Goal: Transaction & Acquisition: Purchase product/service

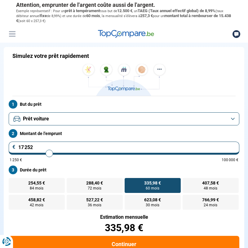
scroll to position [24, 0]
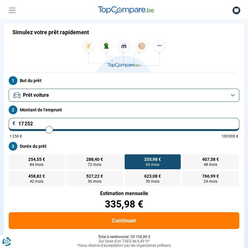
click at [9, 121] on input "17 252" at bounding box center [124, 124] width 231 height 13
type input "1"
type input "1250"
type input "16"
type input "1250"
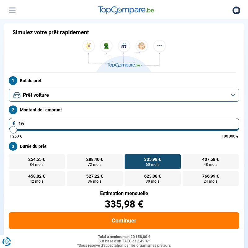
type input "162"
type input "1250"
type input "1 625"
type input "1750"
type input "16 252"
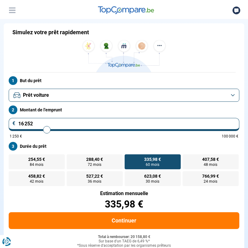
type input "16250"
radio input "true"
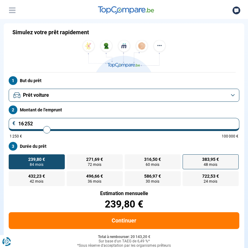
type input "16 252"
click at [209, 163] on span "48 mois" at bounding box center [211, 164] width 14 height 4
click at [187, 158] on input "383,95 € 48 mois" at bounding box center [185, 156] width 4 height 4
radio input "true"
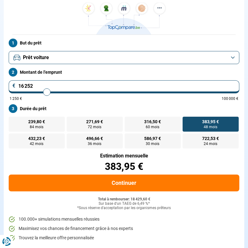
scroll to position [119, 0]
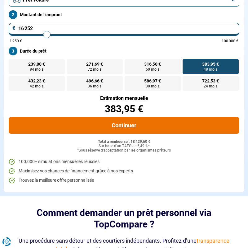
click at [123, 129] on button "Continuer" at bounding box center [124, 125] width 231 height 17
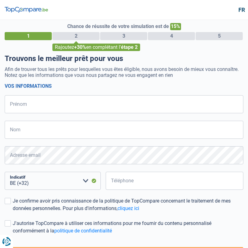
select select "32"
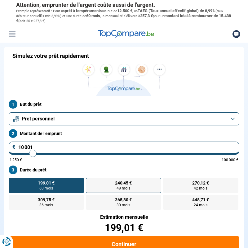
click at [135, 189] on label "240,45 € 48 mois" at bounding box center [123, 185] width 75 height 15
click at [90, 182] on input "240,45 € 48 mois" at bounding box center [88, 180] width 4 height 4
radio input "true"
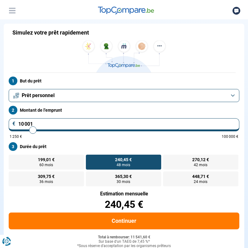
scroll to position [24, 0]
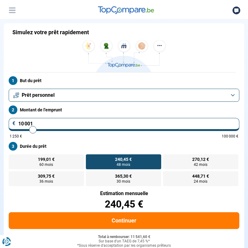
click at [91, 95] on button "Prêt personnel" at bounding box center [124, 95] width 231 height 13
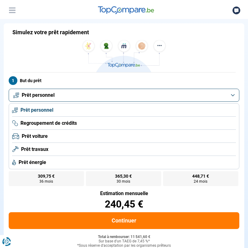
click at [47, 135] on span "Prêt voiture" at bounding box center [35, 136] width 26 height 7
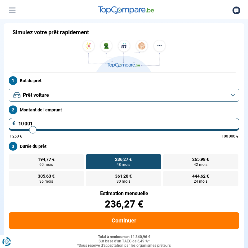
drag, startPoint x: 61, startPoint y: 123, endPoint x: 13, endPoint y: 125, distance: 48.5
click at [13, 125] on input "10 001" at bounding box center [124, 124] width 231 height 13
type input "1"
type input "1250"
type input "16"
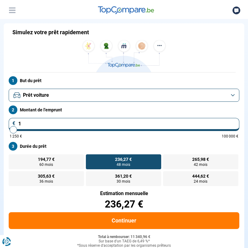
type input "1250"
type input "162"
type input "1250"
type input "1 625"
type input "1750"
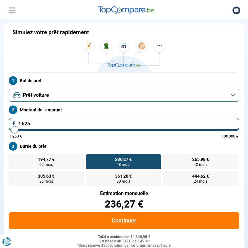
type input "16 252"
type input "16250"
type input "16 252"
type input "16250"
radio input "false"
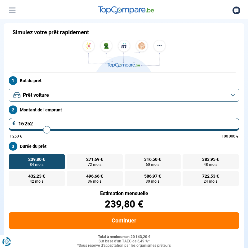
click at [163, 142] on form "But du prêt Prêt voiture Montant de l'emprunt 16 252 € 1 250 € 100 000 € Durée …" at bounding box center [124, 179] width 241 height 214
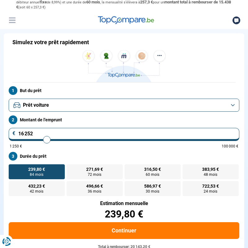
scroll to position [0, 0]
